Goal: Task Accomplishment & Management: Use online tool/utility

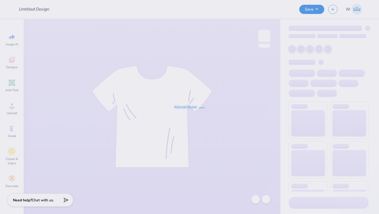
type input "Tennis Hoodies!"
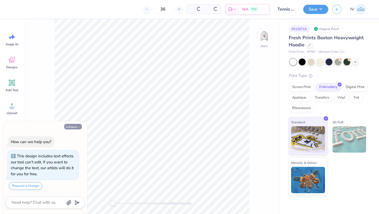
click at [72, 128] on button "Collapse" at bounding box center [73, 127] width 18 height 6
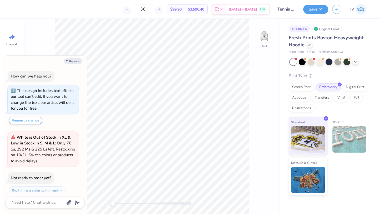
scroll to position [15, 0]
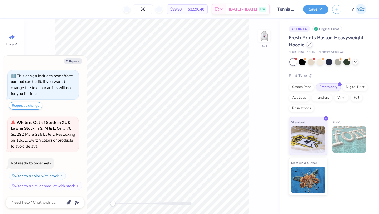
click at [308, 46] on div at bounding box center [309, 45] width 6 height 6
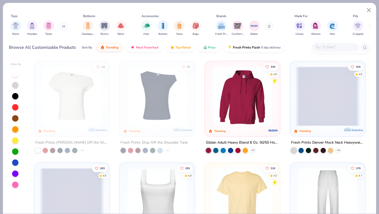
click at [231, 99] on img at bounding box center [242, 95] width 65 height 59
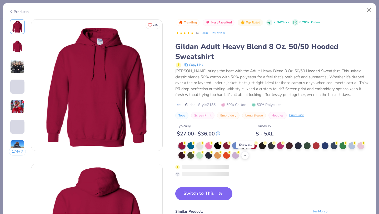
click at [243, 156] on icon at bounding box center [245, 155] width 4 height 4
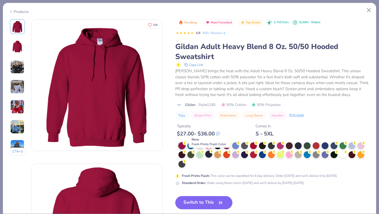
click at [208, 154] on div at bounding box center [208, 153] width 7 height 7
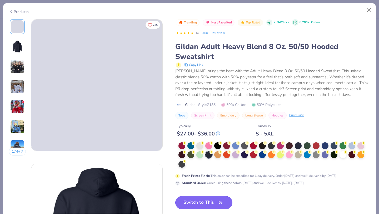
click at [204, 203] on button "Switch to This" at bounding box center [203, 202] width 57 height 13
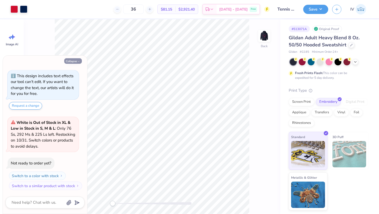
click at [75, 61] on button "Collapse" at bounding box center [73, 61] width 18 height 6
type textarea "x"
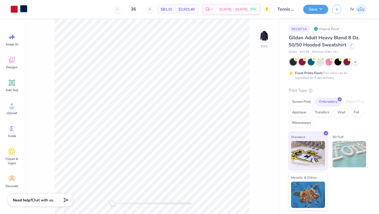
click at [25, 10] on div at bounding box center [23, 8] width 7 height 7
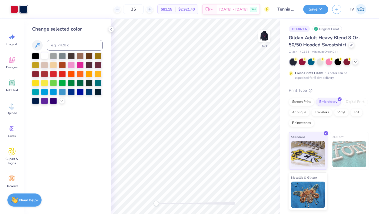
click at [45, 56] on div at bounding box center [44, 55] width 7 height 7
click at [265, 39] on img at bounding box center [264, 35] width 21 height 21
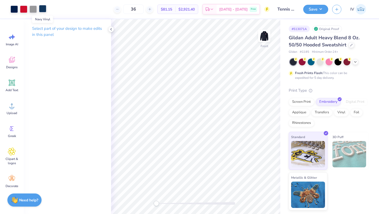
click at [42, 9] on div at bounding box center [42, 8] width 7 height 7
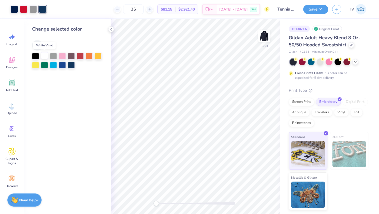
click at [44, 56] on div at bounding box center [44, 55] width 7 height 7
click at [46, 58] on div at bounding box center [44, 55] width 7 height 7
click at [41, 8] on div at bounding box center [42, 8] width 7 height 7
click at [45, 57] on div at bounding box center [44, 55] width 7 height 7
click at [13, 9] on div at bounding box center [14, 8] width 7 height 7
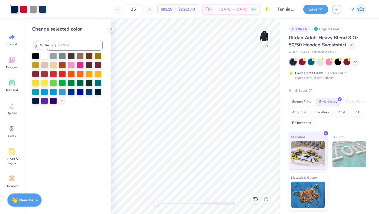
click at [44, 56] on div at bounding box center [44, 55] width 7 height 7
click at [44, 9] on div at bounding box center [42, 8] width 7 height 7
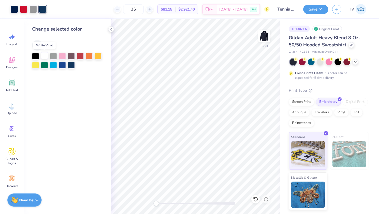
click at [45, 54] on div at bounding box center [44, 55] width 7 height 7
click at [111, 28] on icon at bounding box center [111, 29] width 4 height 4
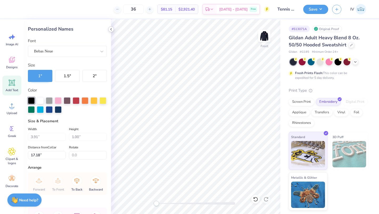
click at [110, 31] on icon at bounding box center [111, 29] width 4 height 4
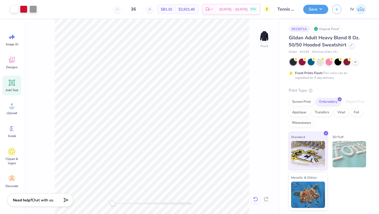
click at [256, 201] on div at bounding box center [255, 199] width 8 height 8
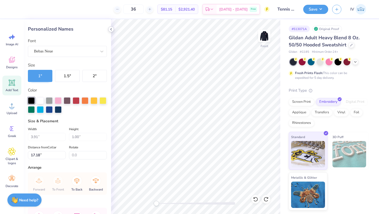
click at [110, 32] on div at bounding box center [111, 29] width 6 height 6
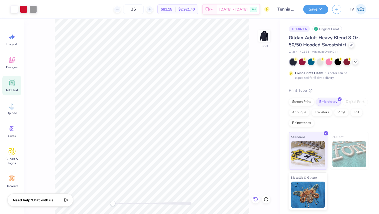
click at [253, 201] on icon at bounding box center [255, 198] width 5 height 5
click at [44, 8] on div at bounding box center [42, 8] width 7 height 7
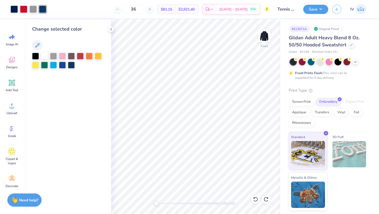
click at [43, 55] on div at bounding box center [44, 55] width 7 height 7
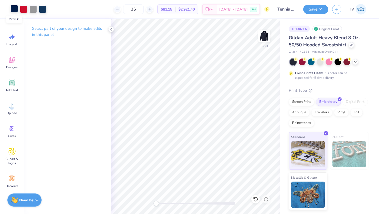
click at [12, 11] on div at bounding box center [14, 8] width 7 height 7
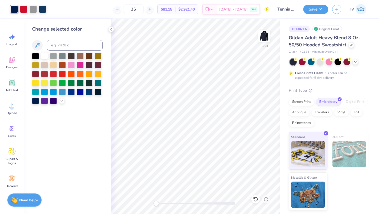
click at [42, 57] on div at bounding box center [44, 55] width 7 height 7
click at [45, 8] on div at bounding box center [42, 8] width 7 height 7
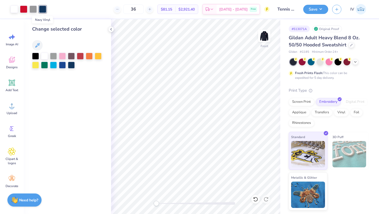
click at [43, 9] on div at bounding box center [42, 9] width 7 height 7
click at [44, 57] on div at bounding box center [44, 55] width 7 height 7
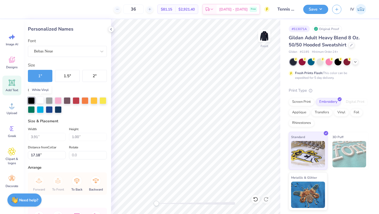
click at [41, 99] on div at bounding box center [40, 100] width 7 height 7
click at [105, 84] on div "Personalized Names Font Bebas Neue Size 1 " 1.5 " 2 " Color Size & Placement Wi…" at bounding box center [67, 116] width 87 height 194
click at [112, 29] on icon at bounding box center [111, 29] width 4 height 4
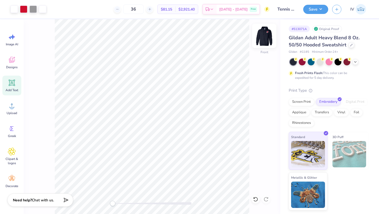
click at [266, 39] on img at bounding box center [264, 35] width 21 height 21
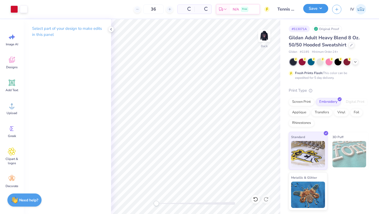
click at [318, 9] on button "Save" at bounding box center [315, 8] width 25 height 9
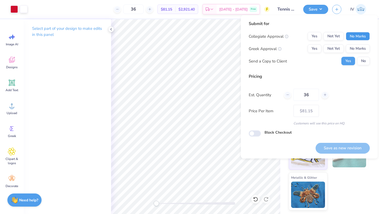
click at [366, 34] on button "No Marks" at bounding box center [358, 36] width 24 height 8
click at [356, 48] on button "No Marks" at bounding box center [358, 48] width 24 height 8
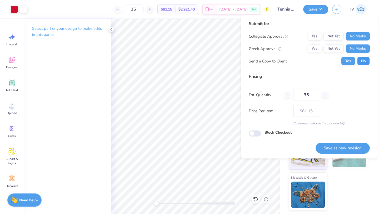
click at [360, 62] on button "No" at bounding box center [363, 61] width 13 height 8
click at [329, 148] on button "Save as new revision" at bounding box center [342, 147] width 54 height 11
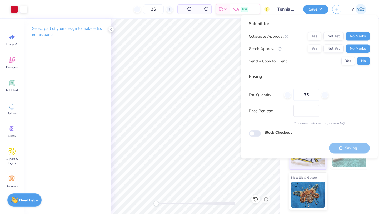
type input "$81.15"
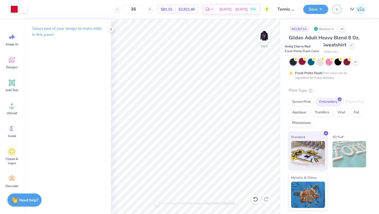
click at [304, 62] on div at bounding box center [301, 61] width 7 height 7
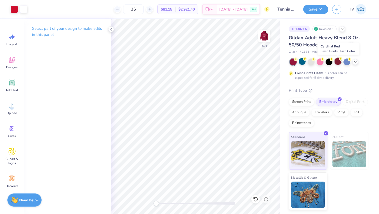
click at [338, 60] on div at bounding box center [337, 61] width 7 height 7
click at [13, 10] on div at bounding box center [14, 8] width 7 height 7
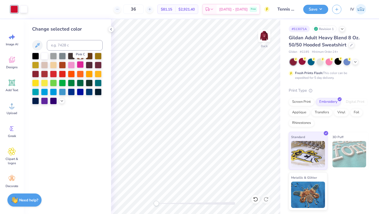
click at [79, 67] on div at bounding box center [80, 64] width 7 height 7
click at [44, 57] on div at bounding box center [44, 55] width 7 height 7
click at [61, 90] on div at bounding box center [62, 91] width 7 height 7
click at [256, 199] on icon at bounding box center [255, 198] width 5 height 5
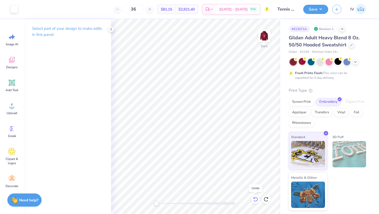
click at [256, 199] on icon at bounding box center [255, 198] width 5 height 5
click at [255, 197] on icon at bounding box center [255, 198] width 4 height 5
click at [12, 11] on div at bounding box center [14, 8] width 7 height 7
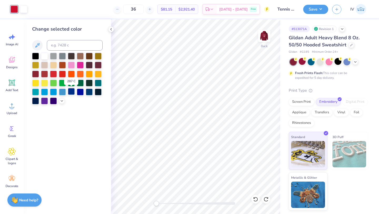
click at [70, 93] on div at bounding box center [71, 91] width 7 height 7
click at [264, 39] on img at bounding box center [264, 35] width 21 height 21
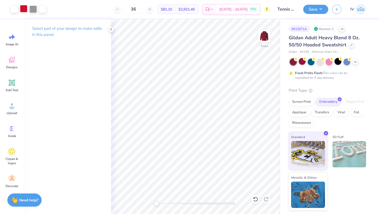
click at [27, 8] on div at bounding box center [23, 8] width 7 height 7
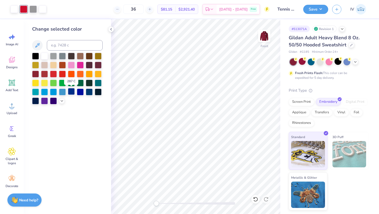
click at [72, 92] on div at bounding box center [71, 91] width 7 height 7
click at [73, 91] on div at bounding box center [71, 91] width 7 height 7
click at [264, 36] on img at bounding box center [264, 35] width 21 height 21
click at [71, 92] on div at bounding box center [71, 91] width 7 height 7
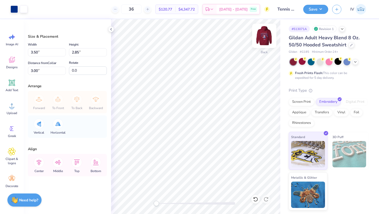
click at [268, 34] on img at bounding box center [264, 35] width 21 height 21
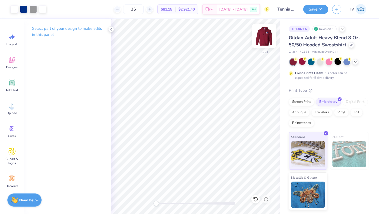
click at [266, 38] on img at bounding box center [264, 35] width 21 height 21
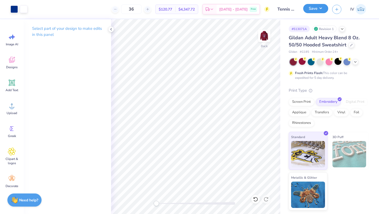
click at [321, 6] on button "Save" at bounding box center [315, 8] width 25 height 9
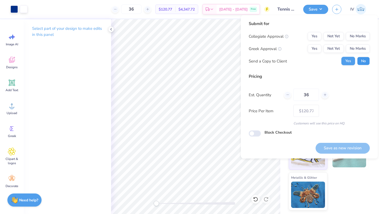
click at [363, 61] on button "No" at bounding box center [363, 61] width 13 height 8
click at [358, 40] on button "No Marks" at bounding box center [358, 36] width 24 height 8
click at [357, 46] on button "No Marks" at bounding box center [358, 48] width 24 height 8
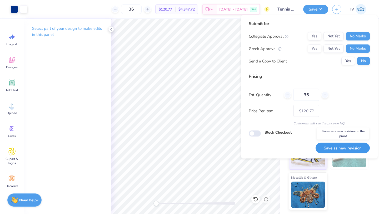
click at [333, 149] on button "Save as new revision" at bounding box center [342, 147] width 54 height 11
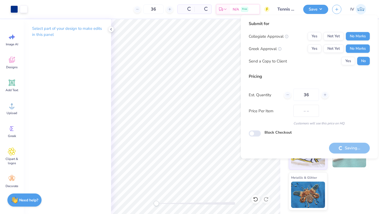
type input "$120.77"
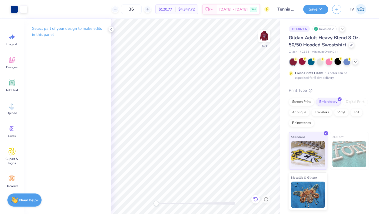
click at [254, 197] on icon at bounding box center [255, 198] width 5 height 5
click at [358, 62] on div at bounding box center [355, 61] width 6 height 6
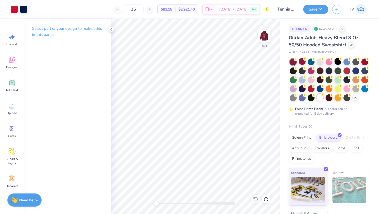
click at [317, 99] on div at bounding box center [319, 97] width 7 height 7
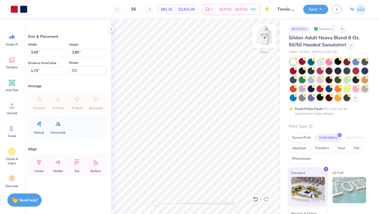
click at [269, 34] on img at bounding box center [264, 35] width 21 height 21
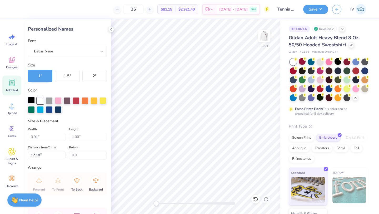
click at [32, 99] on div at bounding box center [31, 100] width 7 height 7
click at [57, 110] on div at bounding box center [58, 108] width 7 height 7
click at [14, 11] on div at bounding box center [14, 8] width 7 height 7
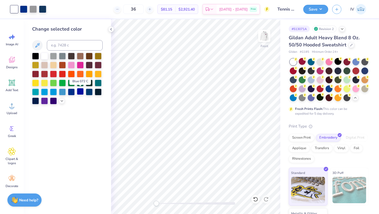
click at [80, 92] on div at bounding box center [80, 91] width 7 height 7
click at [69, 92] on div at bounding box center [71, 91] width 7 height 7
click at [54, 74] on div at bounding box center [53, 73] width 7 height 7
click at [63, 74] on div at bounding box center [62, 73] width 7 height 7
click at [256, 199] on icon at bounding box center [255, 198] width 5 height 5
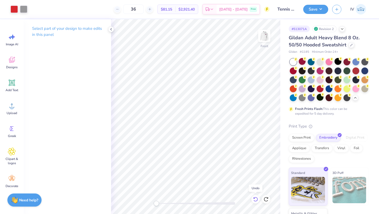
click at [256, 199] on icon at bounding box center [255, 198] width 5 height 5
click at [268, 199] on icon at bounding box center [265, 198] width 5 height 5
click at [267, 198] on icon at bounding box center [267, 197] width 1 height 1
click at [253, 197] on icon at bounding box center [255, 198] width 5 height 5
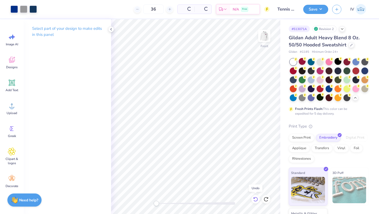
click at [253, 197] on icon at bounding box center [255, 198] width 5 height 5
click at [267, 198] on icon at bounding box center [265, 198] width 5 height 5
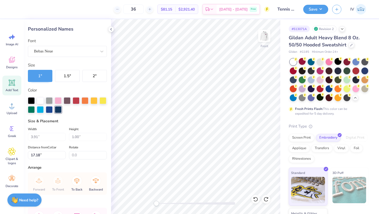
click at [57, 111] on div at bounding box center [58, 109] width 7 height 7
click at [254, 198] on icon at bounding box center [254, 197] width 1 height 1
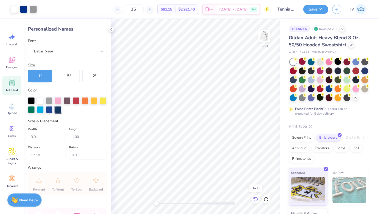
click at [254, 198] on icon at bounding box center [254, 197] width 1 height 1
click at [16, 9] on div at bounding box center [14, 8] width 7 height 7
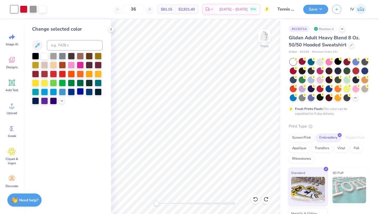
click at [78, 89] on div at bounding box center [80, 91] width 7 height 7
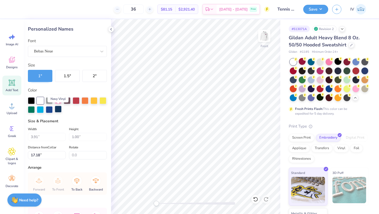
click at [58, 109] on div at bounding box center [58, 108] width 7 height 7
click at [9, 12] on div "Art colors" at bounding box center [23, 9] width 46 height 18
click at [13, 9] on div at bounding box center [14, 8] width 7 height 7
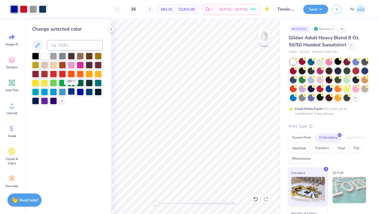
click at [69, 90] on div at bounding box center [71, 91] width 7 height 7
click at [86, 92] on div at bounding box center [89, 91] width 7 height 7
click at [260, 37] on img at bounding box center [264, 35] width 21 height 21
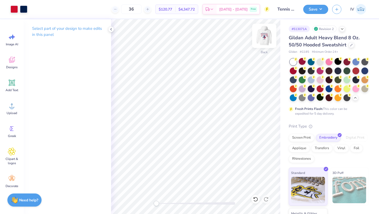
click at [264, 39] on img at bounding box center [264, 35] width 21 height 21
click at [12, 9] on div at bounding box center [14, 8] width 7 height 7
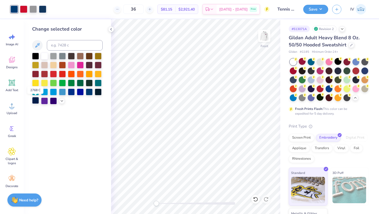
click at [34, 100] on div at bounding box center [35, 100] width 7 height 7
click at [314, 11] on button "Save" at bounding box center [315, 8] width 25 height 9
click at [266, 34] on img at bounding box center [264, 35] width 21 height 21
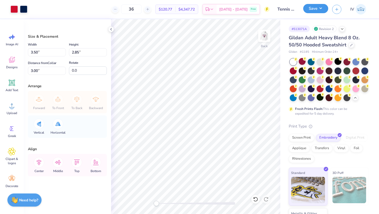
click at [316, 9] on button "Save" at bounding box center [315, 8] width 25 height 9
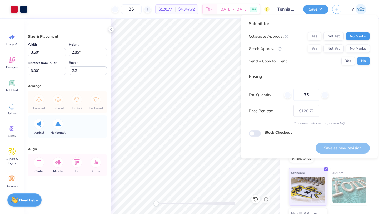
click at [357, 36] on button "No Marks" at bounding box center [358, 36] width 24 height 8
click at [356, 49] on button "No Marks" at bounding box center [358, 48] width 24 height 8
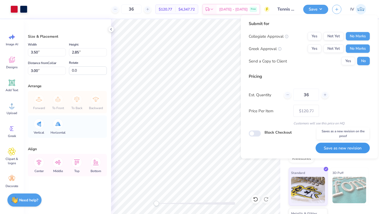
click at [334, 147] on button "Save as new revision" at bounding box center [342, 147] width 54 height 11
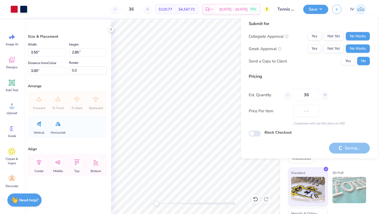
type input "$120.77"
